Goal: Task Accomplishment & Management: Use online tool/utility

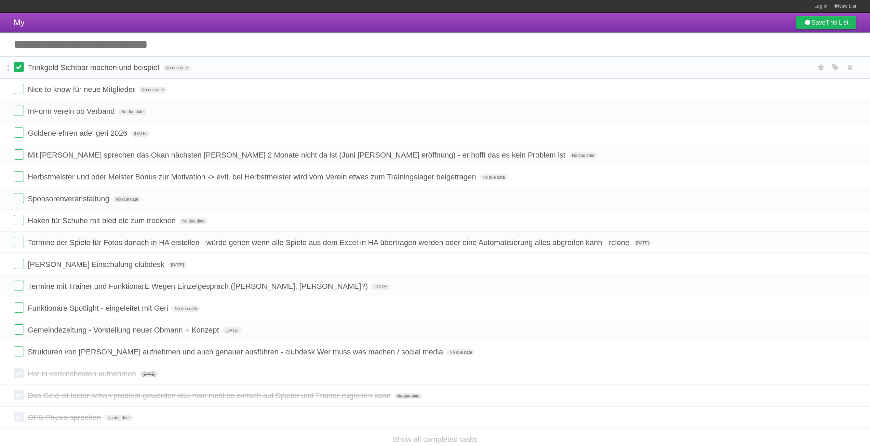
click at [15, 70] on label at bounding box center [19, 67] width 10 height 10
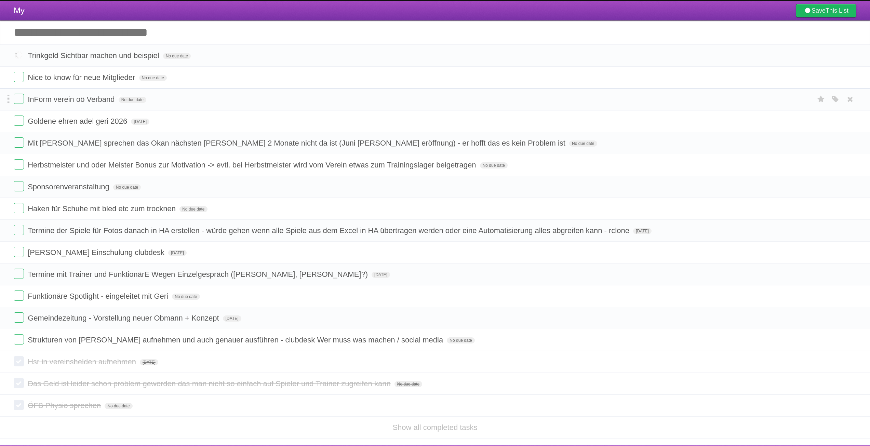
scroll to position [28, 0]
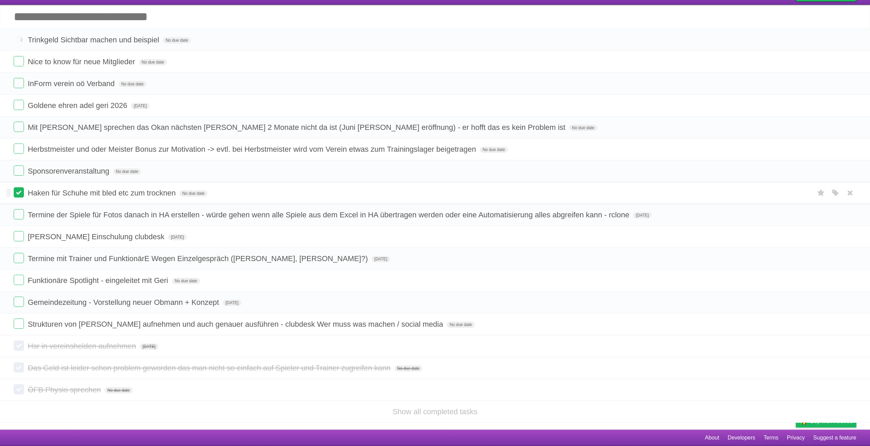
click at [22, 192] on label at bounding box center [19, 192] width 10 height 10
click at [17, 149] on label at bounding box center [19, 149] width 10 height 10
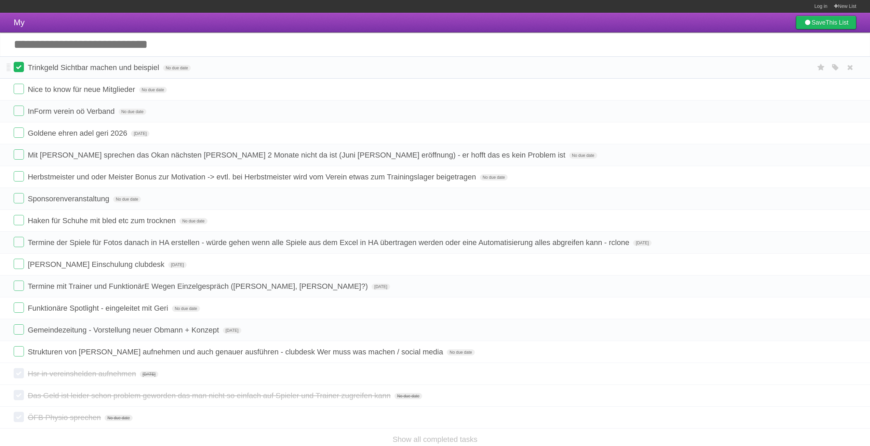
click at [19, 66] on label at bounding box center [19, 67] width 10 height 10
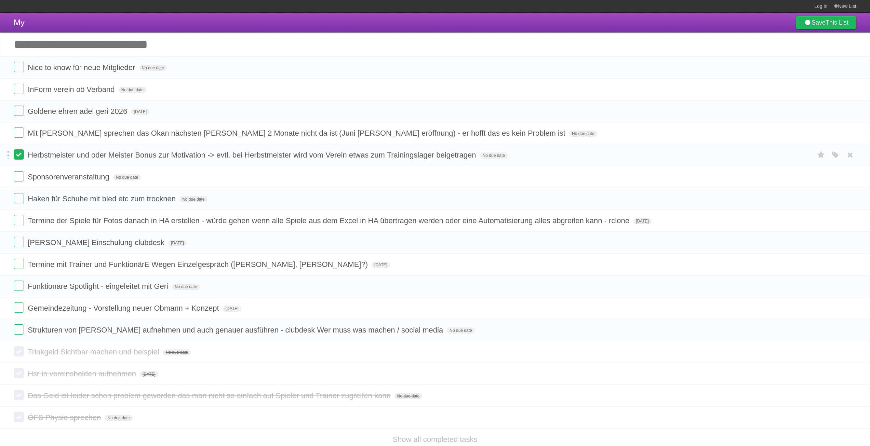
click at [18, 156] on label at bounding box center [19, 154] width 10 height 10
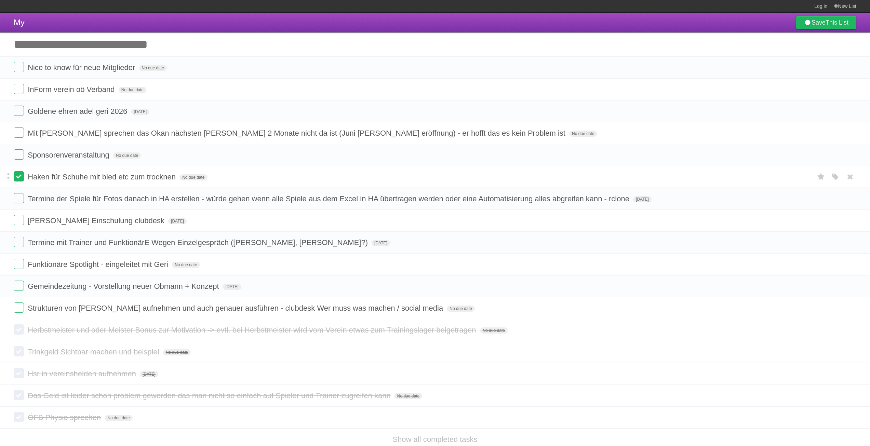
click at [16, 179] on label at bounding box center [19, 176] width 10 height 10
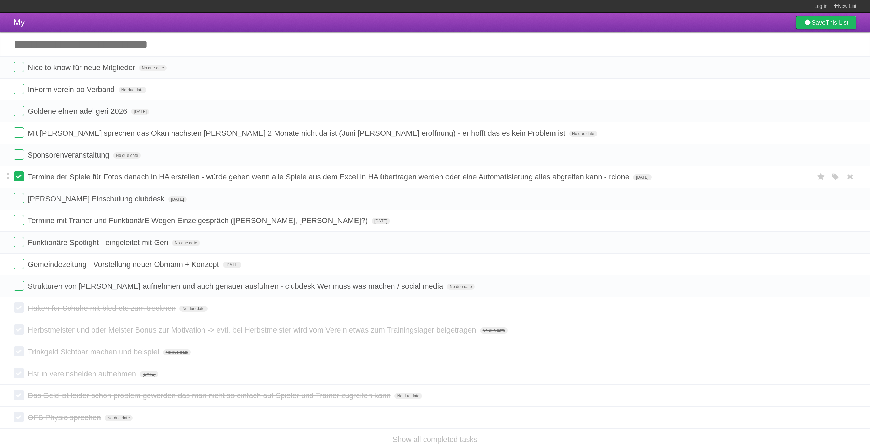
click at [23, 177] on label at bounding box center [19, 176] width 10 height 10
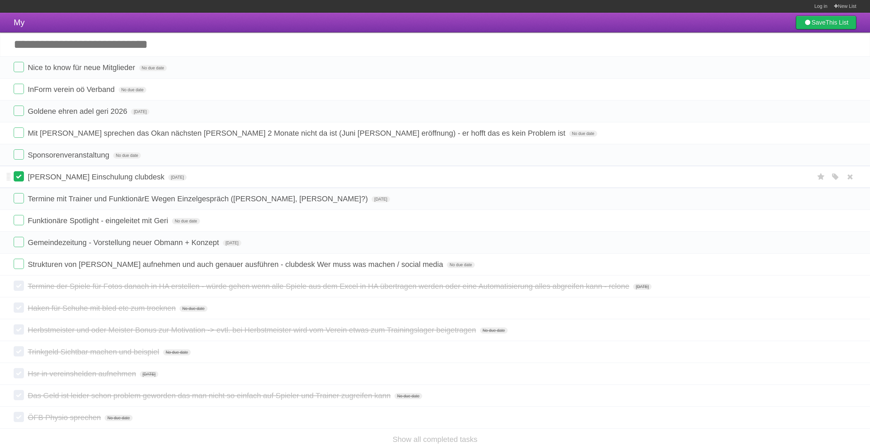
click at [19, 177] on label at bounding box center [19, 176] width 10 height 10
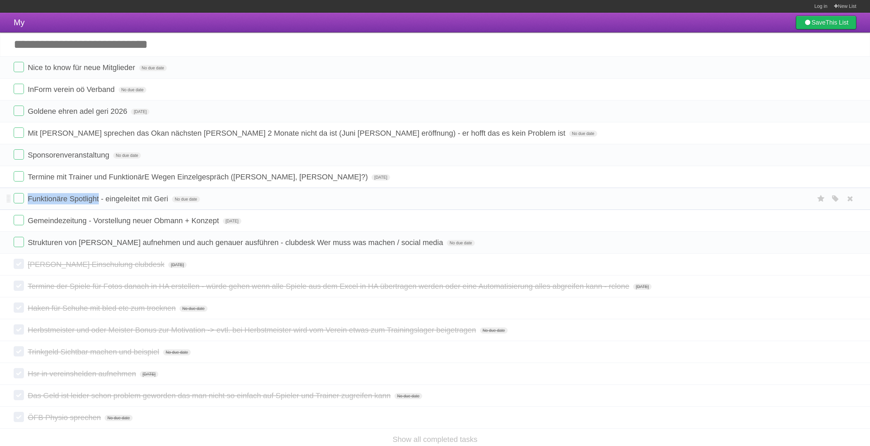
drag, startPoint x: 29, startPoint y: 201, endPoint x: 98, endPoint y: 202, distance: 69.4
click at [98, 202] on span "Funktionäre Spotlight - eingeleitet mit Geri" at bounding box center [99, 199] width 142 height 9
click at [89, 202] on input "**********" at bounding box center [111, 199] width 166 height 9
drag, startPoint x: 101, startPoint y: 198, endPoint x: 26, endPoint y: 193, distance: 75.0
click at [26, 193] on li "**********" at bounding box center [435, 199] width 870 height 22
